Goal: Information Seeking & Learning: Check status

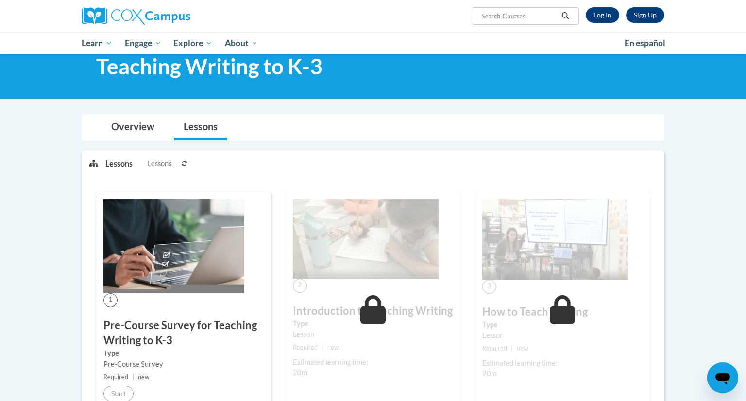
scroll to position [24, 0]
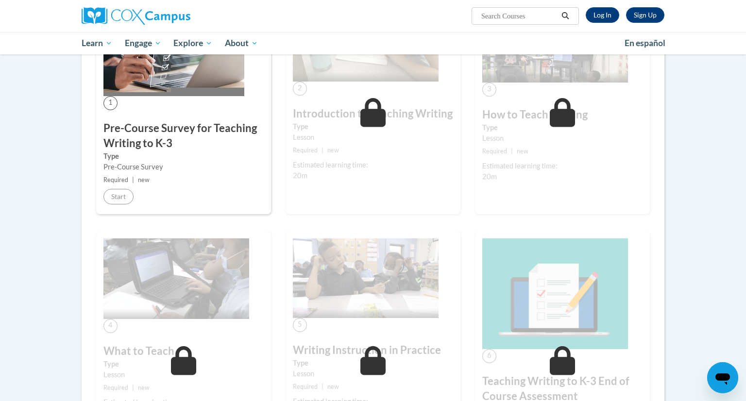
scroll to position [229, 0]
click at [174, 15] on img at bounding box center [136, 15] width 109 height 17
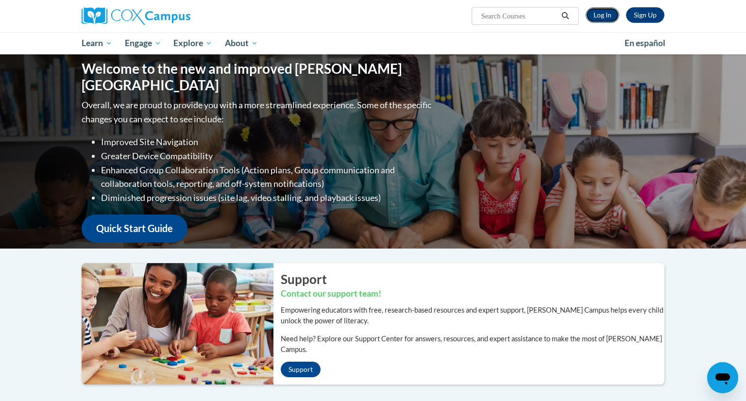
click at [598, 19] on link "Log In" at bounding box center [603, 15] width 34 height 16
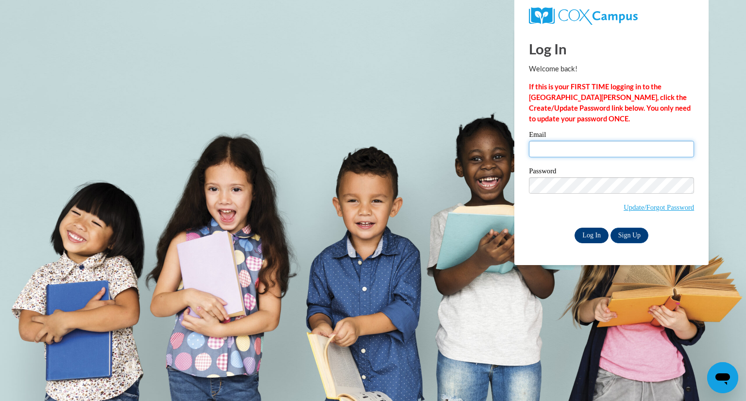
type input "pgillick@greenfield.k12.wi.us"
click at [589, 234] on input "Log In" at bounding box center [592, 236] width 34 height 16
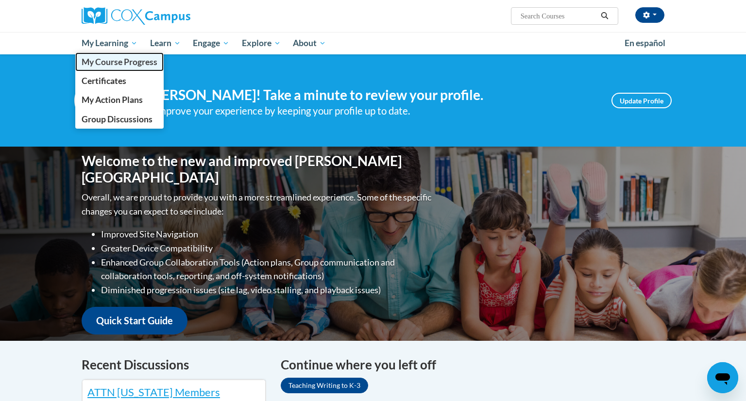
click at [122, 65] on span "My Course Progress" at bounding box center [120, 62] width 76 height 10
